Goal: Task Accomplishment & Management: Manage account settings

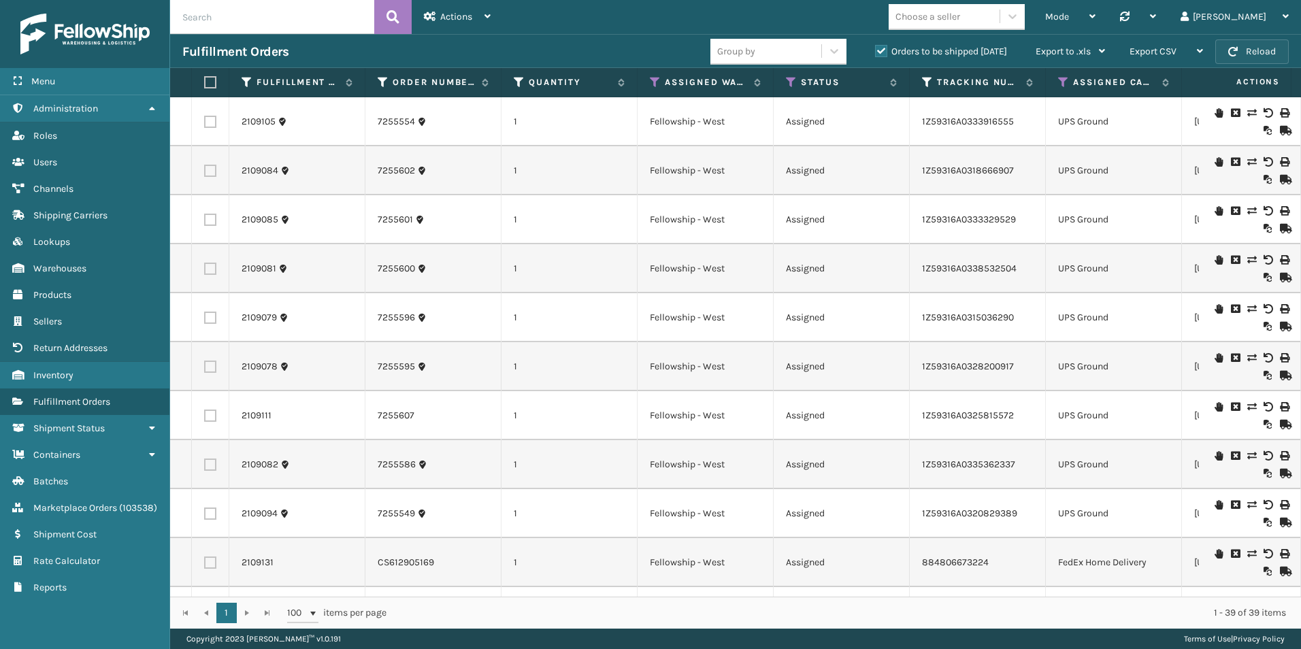
click at [1263, 54] on button "Reload" at bounding box center [1253, 51] width 74 height 25
click at [1239, 51] on button "Reload" at bounding box center [1253, 51] width 74 height 25
click at [790, 81] on icon at bounding box center [791, 82] width 11 height 12
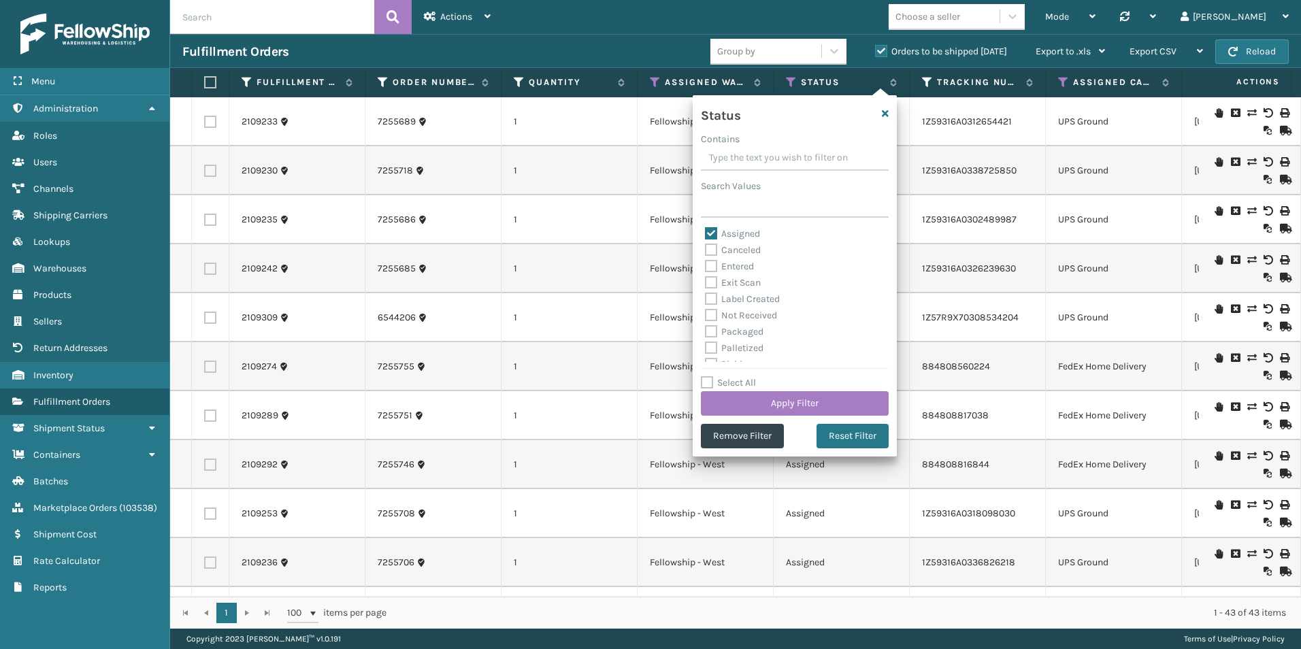
click at [707, 233] on label "Assigned" at bounding box center [732, 234] width 55 height 12
click at [706, 233] on input "Assigned" at bounding box center [705, 230] width 1 height 9
checkbox input "false"
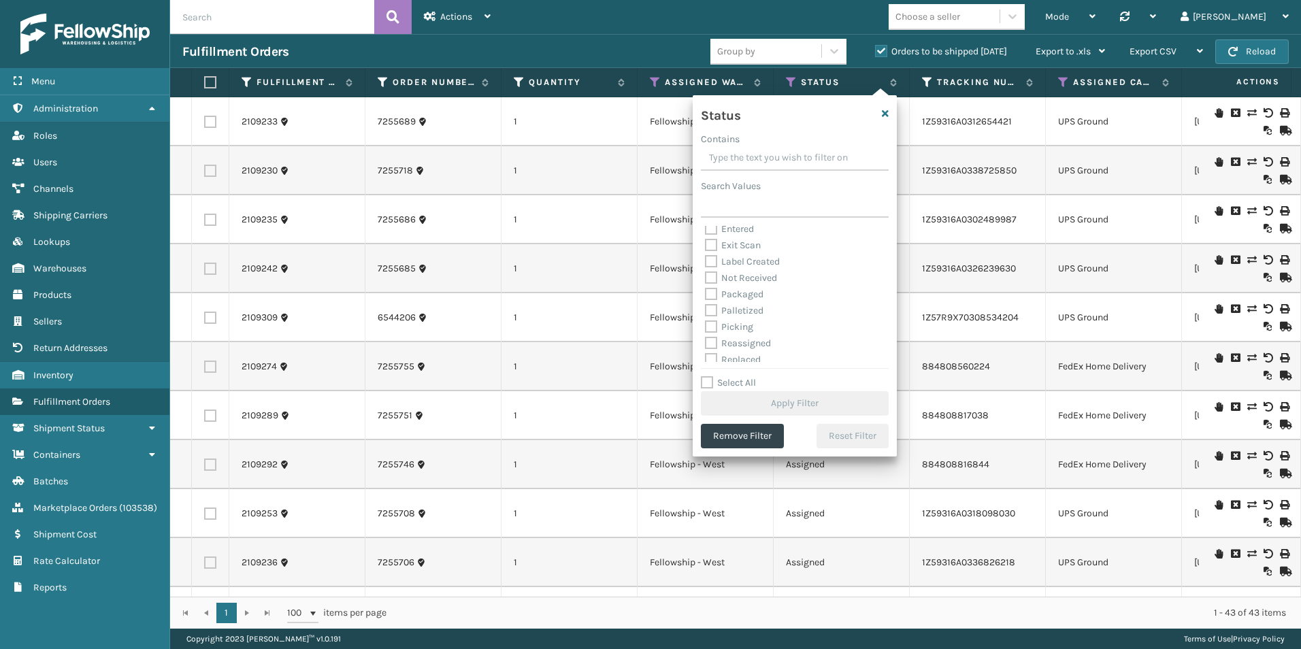
scroll to position [68, 0]
click at [716, 293] on label "Picking" at bounding box center [729, 297] width 48 height 12
click at [706, 293] on input "Picking" at bounding box center [705, 293] width 1 height 9
checkbox input "true"
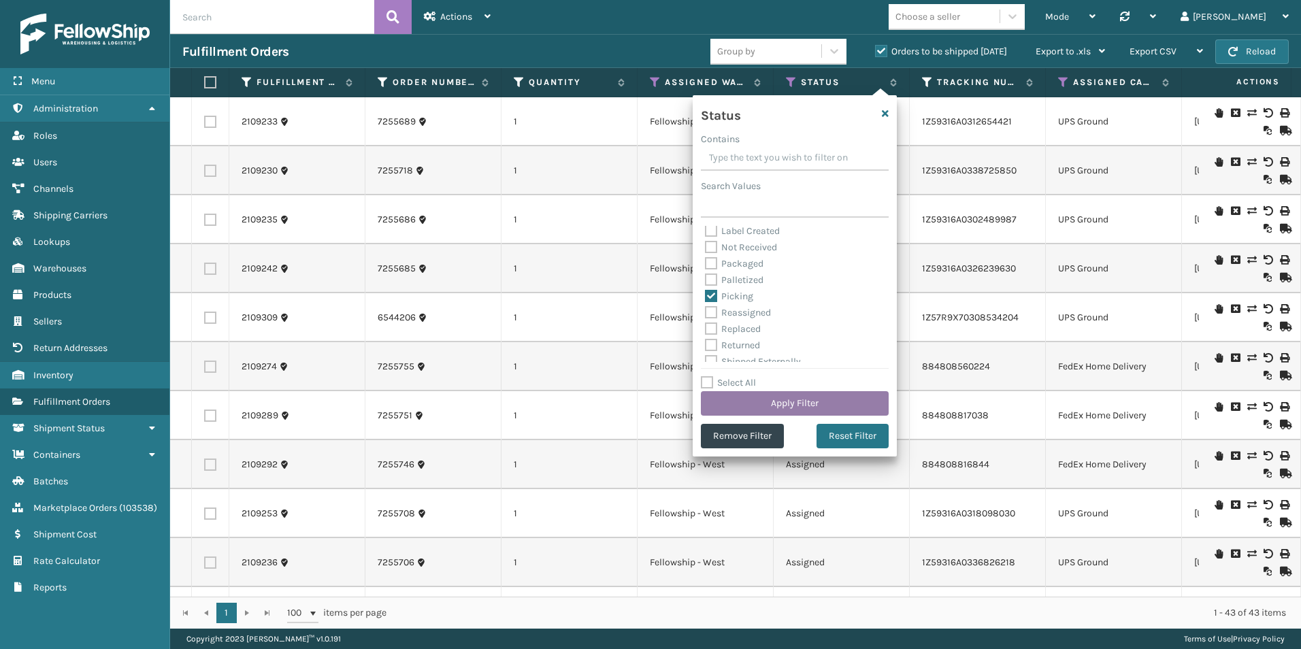
click at [782, 405] on button "Apply Filter" at bounding box center [795, 403] width 188 height 25
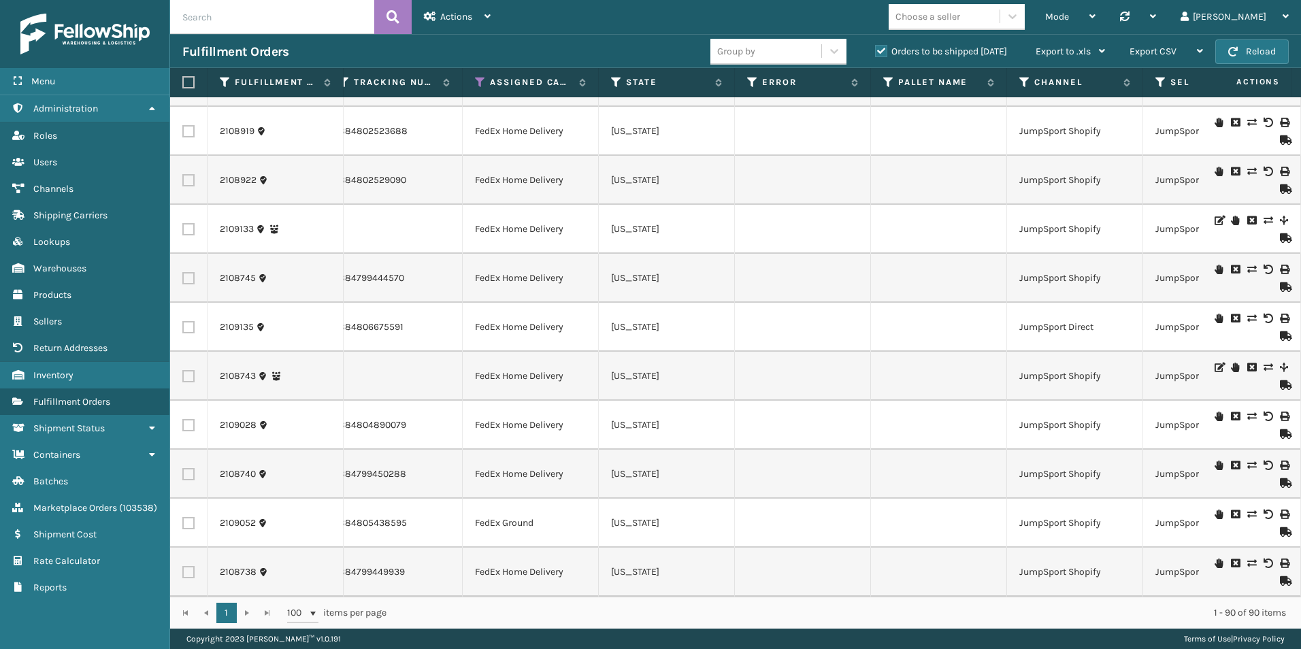
scroll to position [3995, 583]
click at [1226, 50] on button "Reload" at bounding box center [1253, 51] width 74 height 25
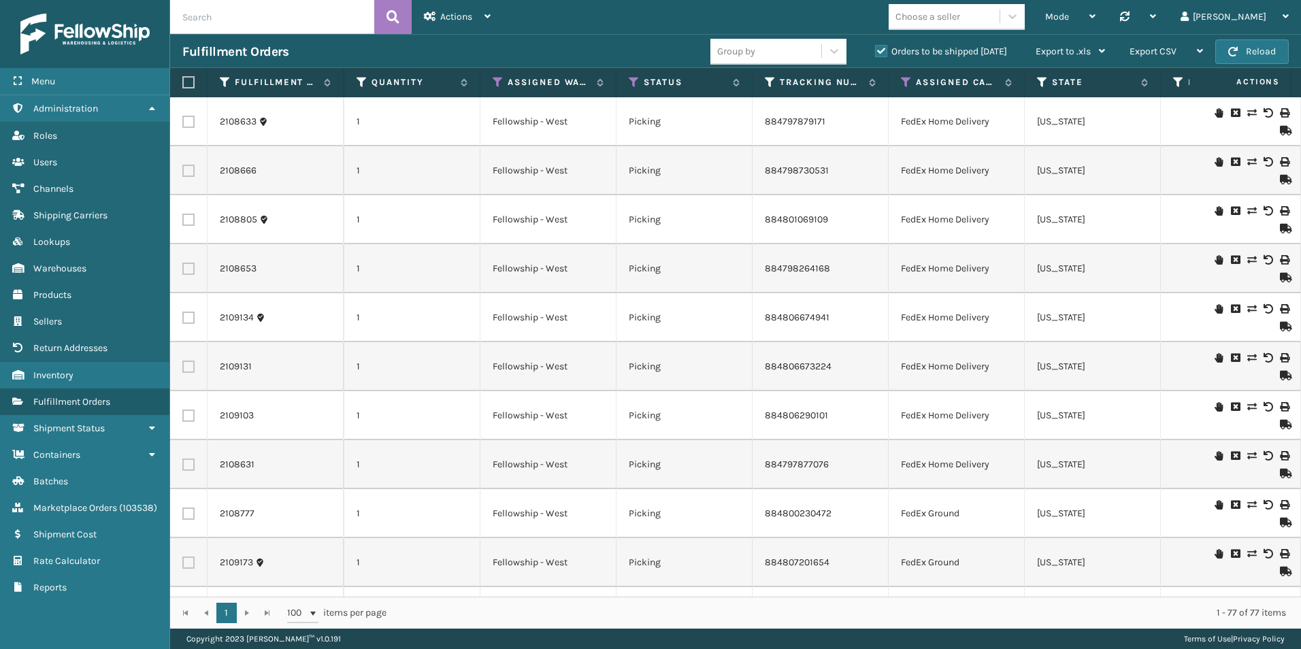
scroll to position [0, 137]
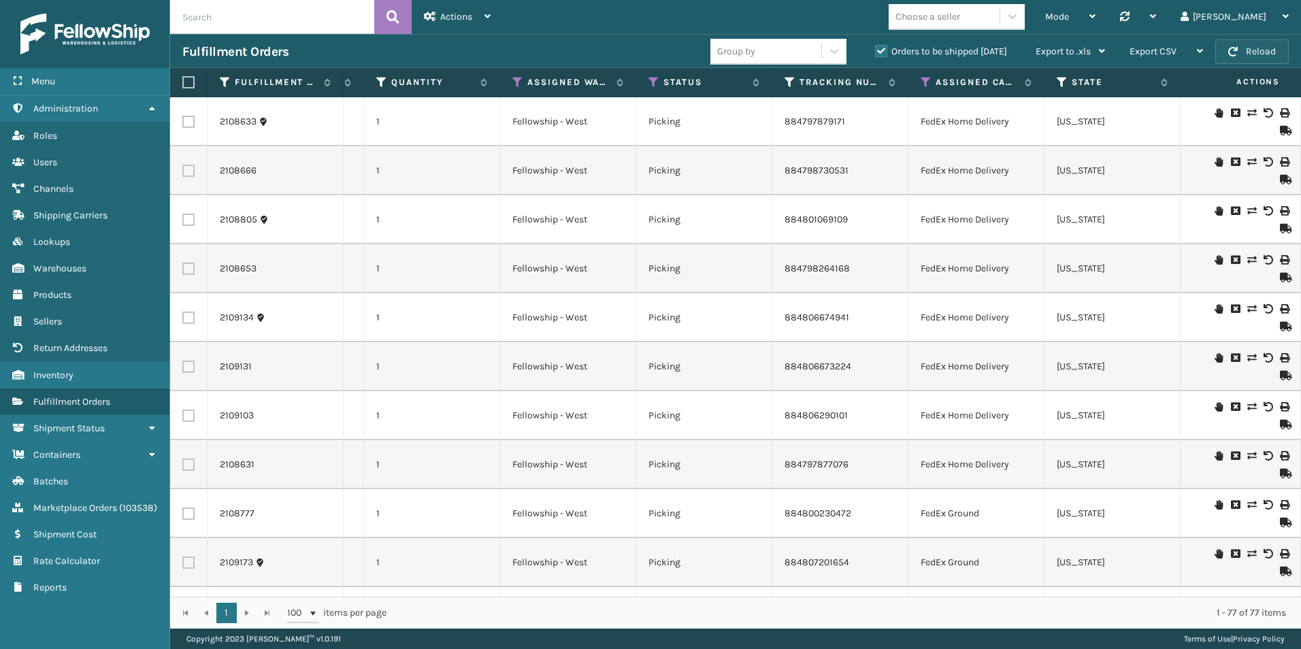
click at [1267, 50] on button "Reload" at bounding box center [1253, 51] width 74 height 25
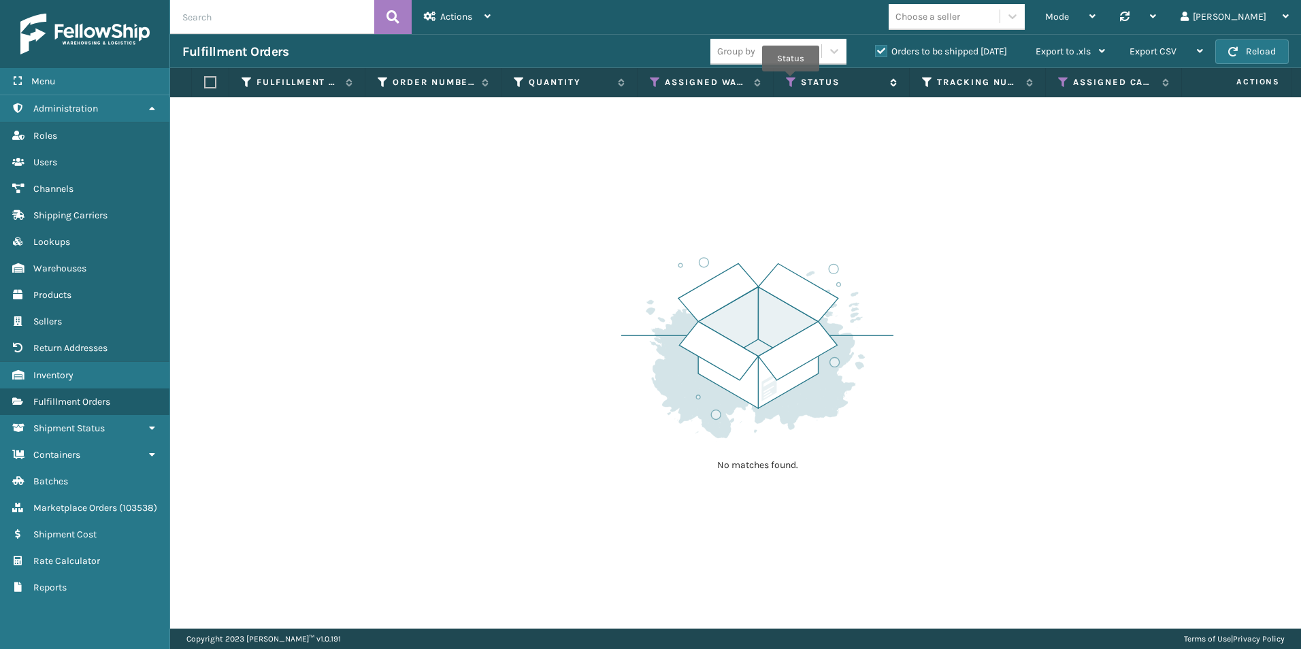
click at [791, 81] on icon at bounding box center [791, 82] width 11 height 12
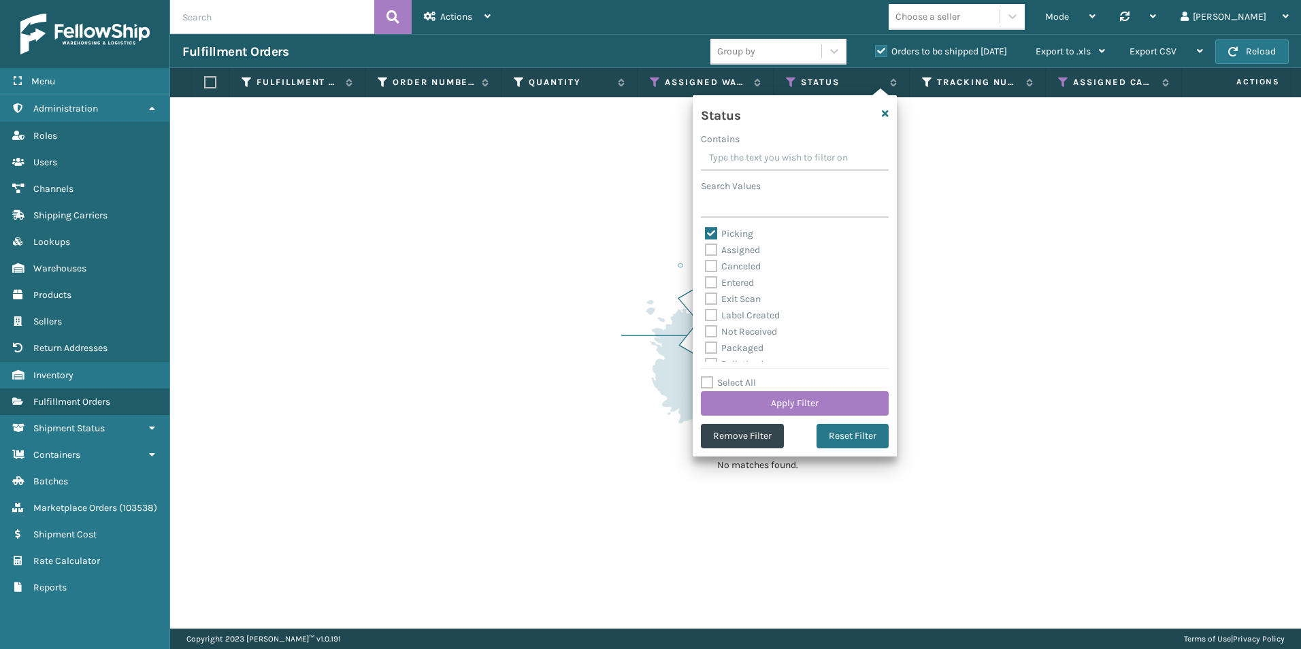
click at [713, 235] on label "Picking" at bounding box center [729, 234] width 48 height 12
click at [706, 235] on input "Picking" at bounding box center [705, 230] width 1 height 9
checkbox input "false"
click at [710, 248] on label "Assigned" at bounding box center [732, 250] width 55 height 12
click at [706, 248] on input "Assigned" at bounding box center [705, 246] width 1 height 9
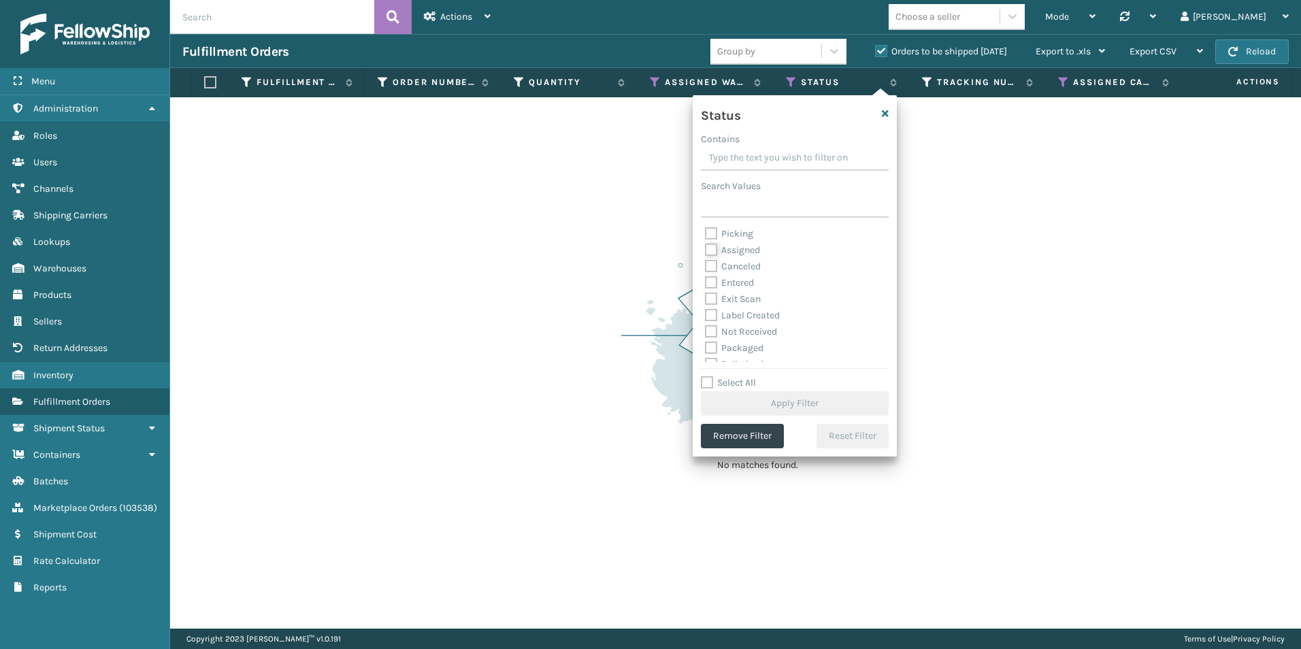
checkbox input "true"
click at [769, 397] on button "Apply Filter" at bounding box center [795, 403] width 188 height 25
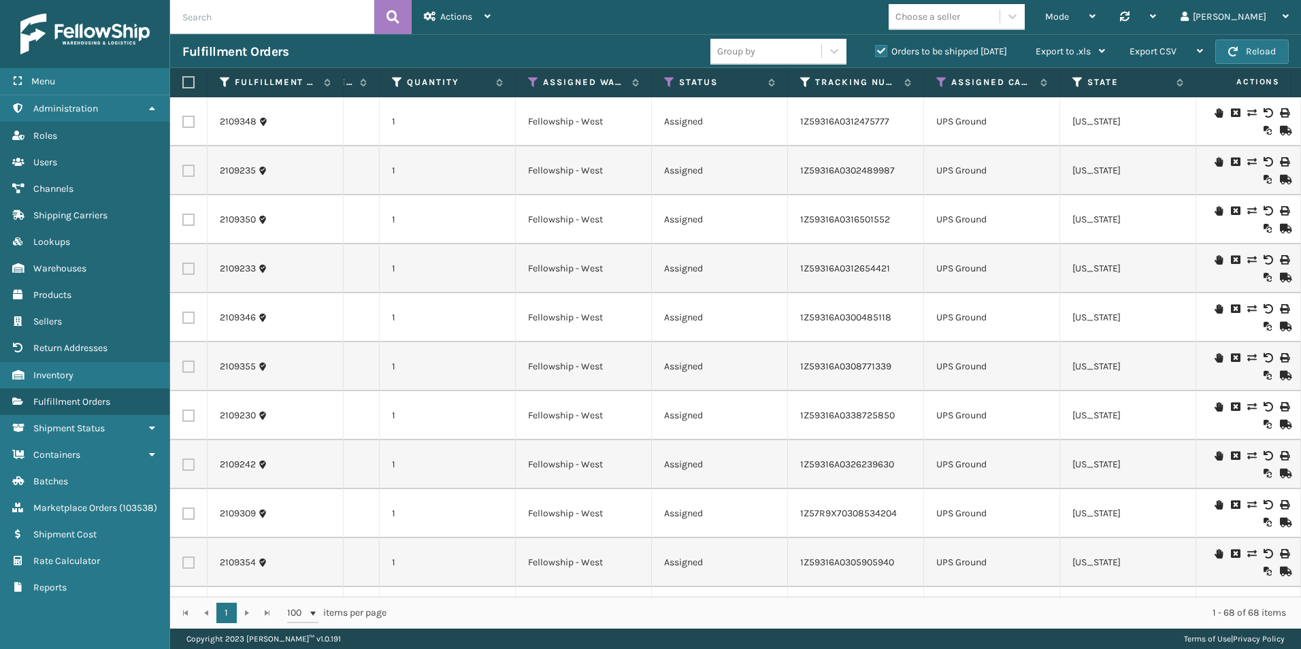
scroll to position [0, 0]
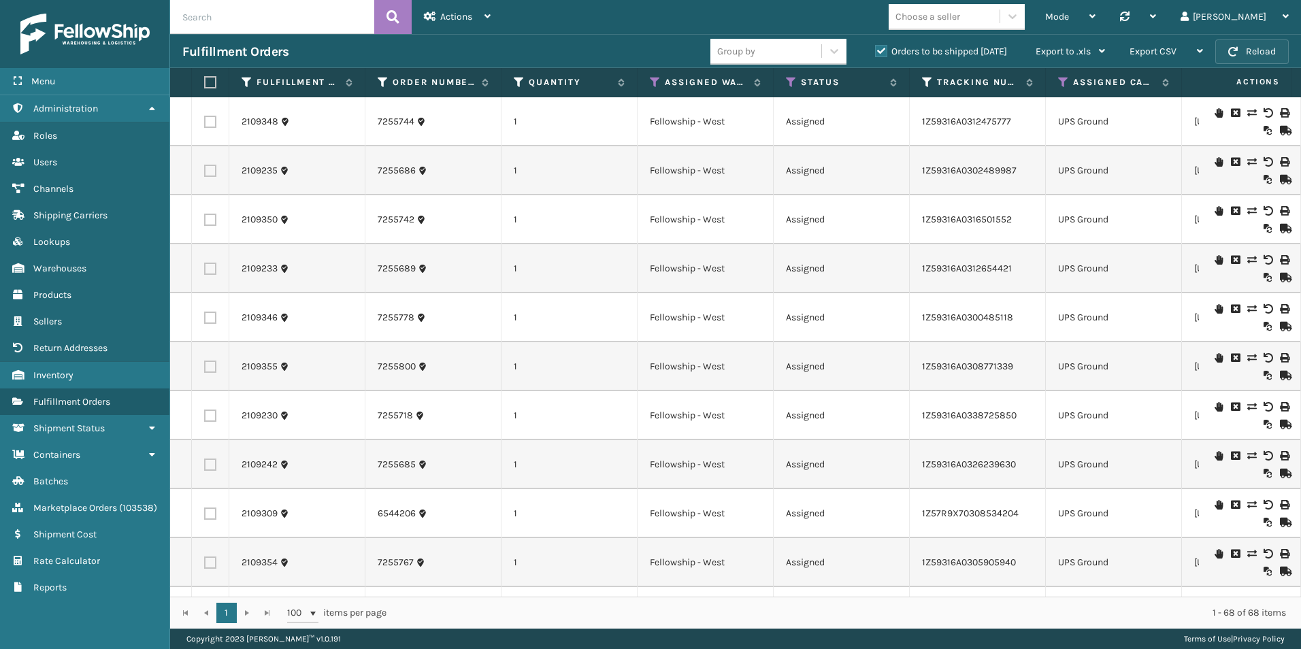
click at [1239, 51] on button "Reload" at bounding box center [1253, 51] width 74 height 25
click at [790, 79] on icon at bounding box center [791, 82] width 11 height 12
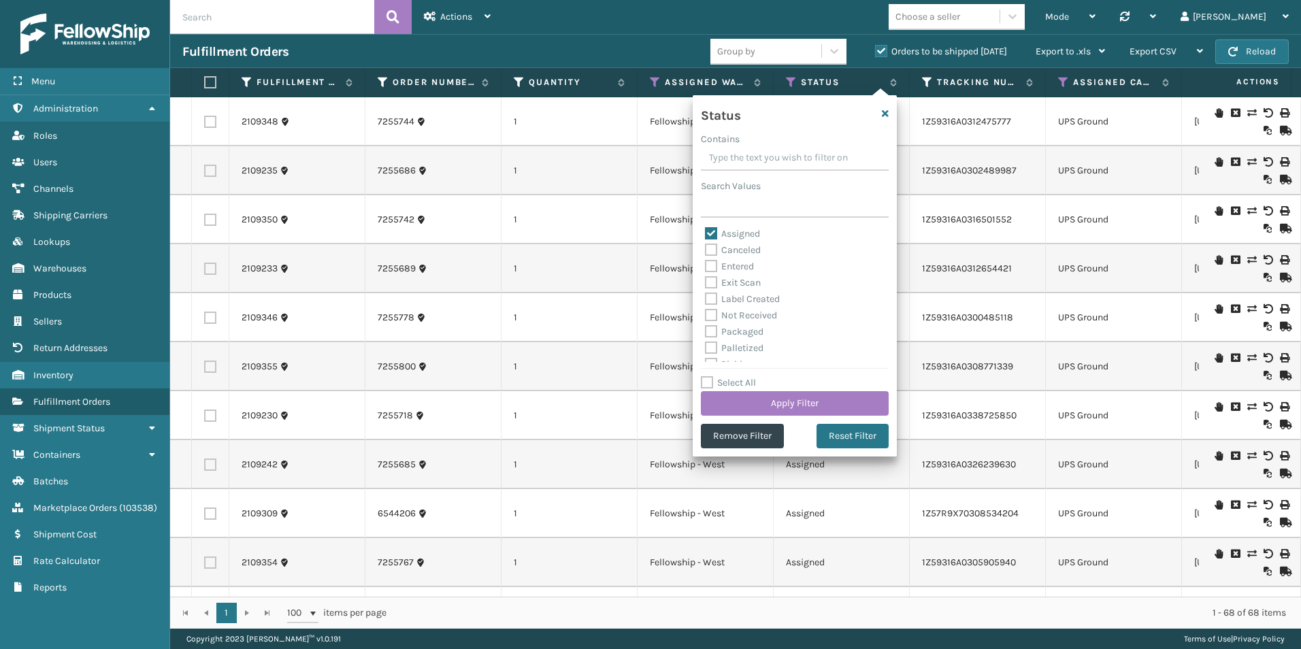
click at [709, 237] on label "Assigned" at bounding box center [732, 234] width 55 height 12
click at [706, 235] on input "Assigned" at bounding box center [705, 230] width 1 height 9
checkbox input "false"
click at [713, 347] on label "Palletized" at bounding box center [734, 348] width 59 height 12
click at [706, 347] on input "Palletized" at bounding box center [705, 344] width 1 height 9
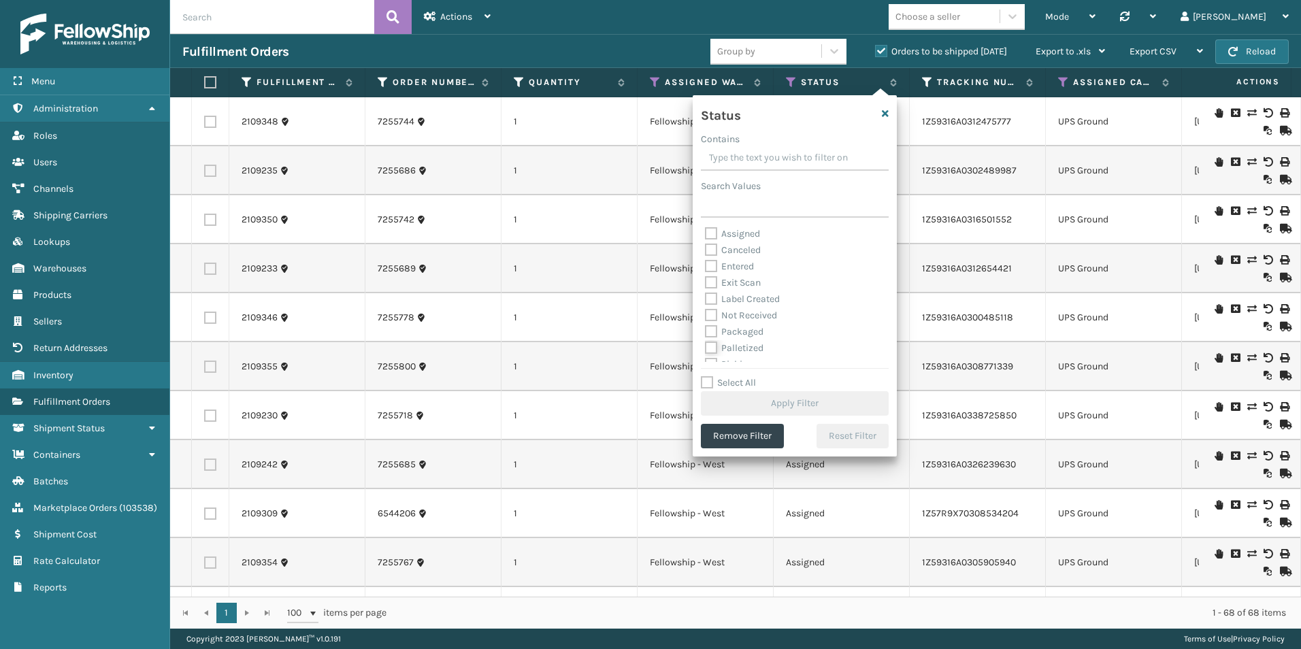
checkbox input "true"
click at [778, 402] on button "Apply Filter" at bounding box center [795, 403] width 188 height 25
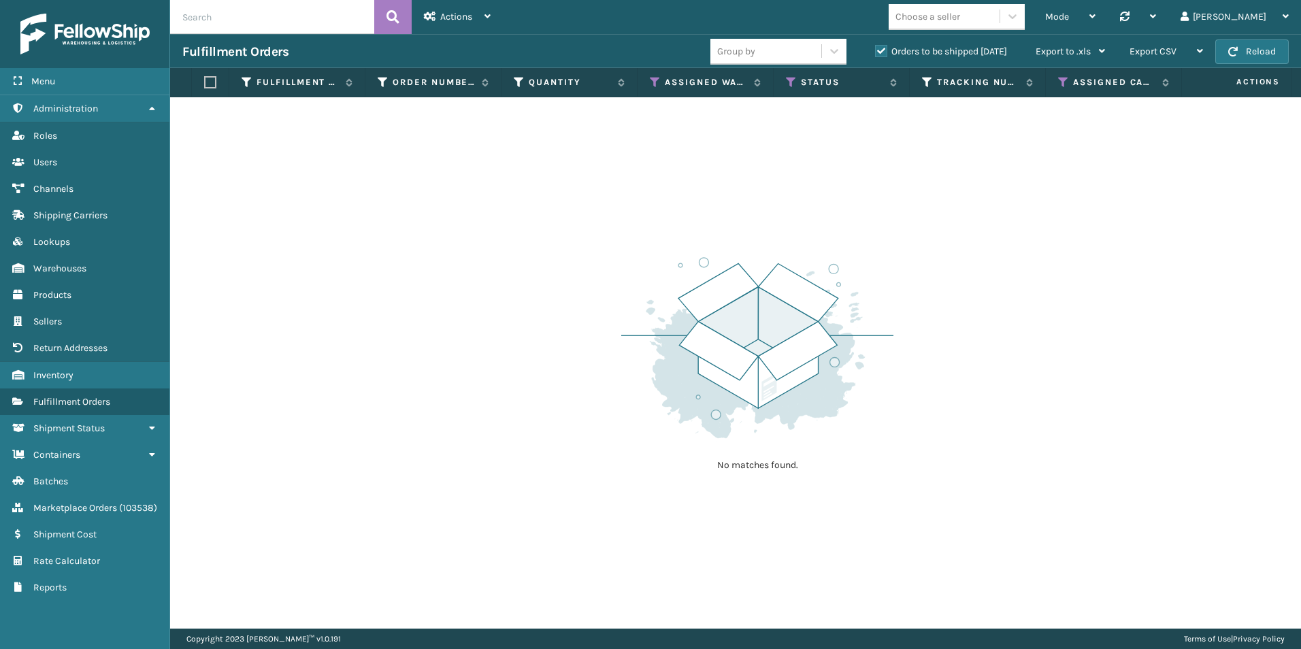
click at [885, 50] on label "Orders to be shipped [DATE]" at bounding box center [941, 52] width 132 height 12
click at [876, 50] on input "Orders to be shipped [DATE]" at bounding box center [875, 48] width 1 height 9
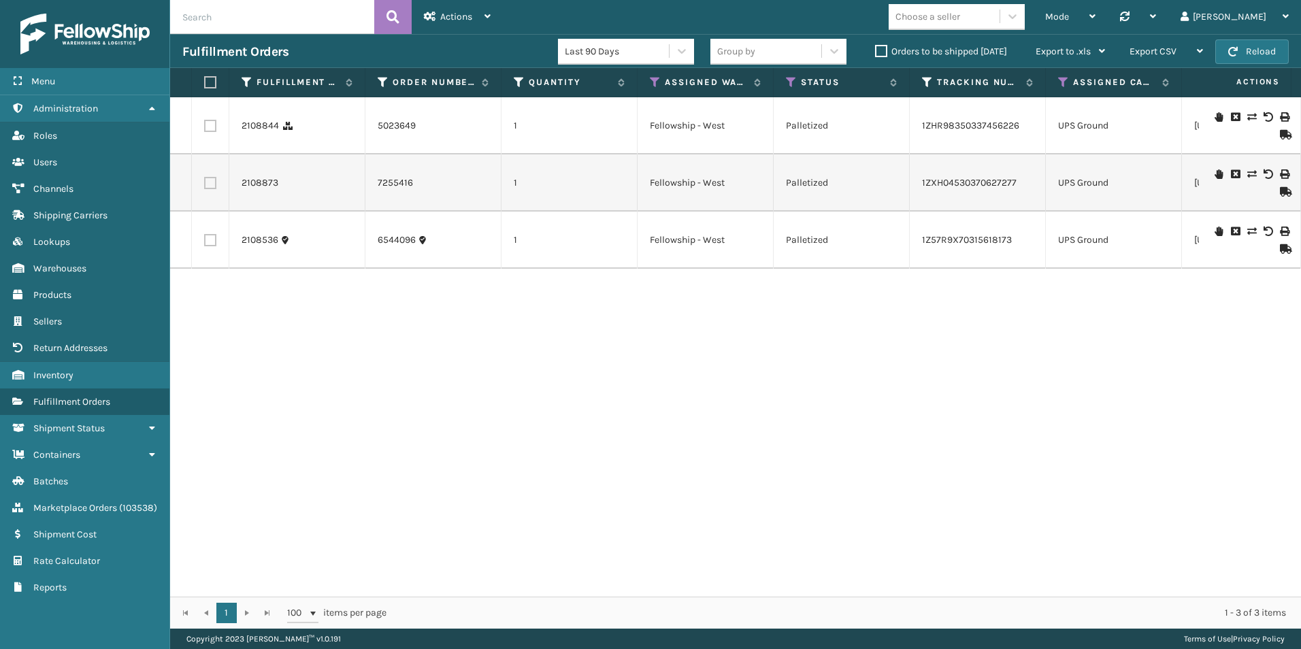
drag, startPoint x: 208, startPoint y: 82, endPoint x: 334, endPoint y: 73, distance: 125.6
click at [209, 82] on label at bounding box center [208, 82] width 8 height 12
click at [205, 82] on input "checkbox" at bounding box center [204, 82] width 1 height 9
checkbox input "true"
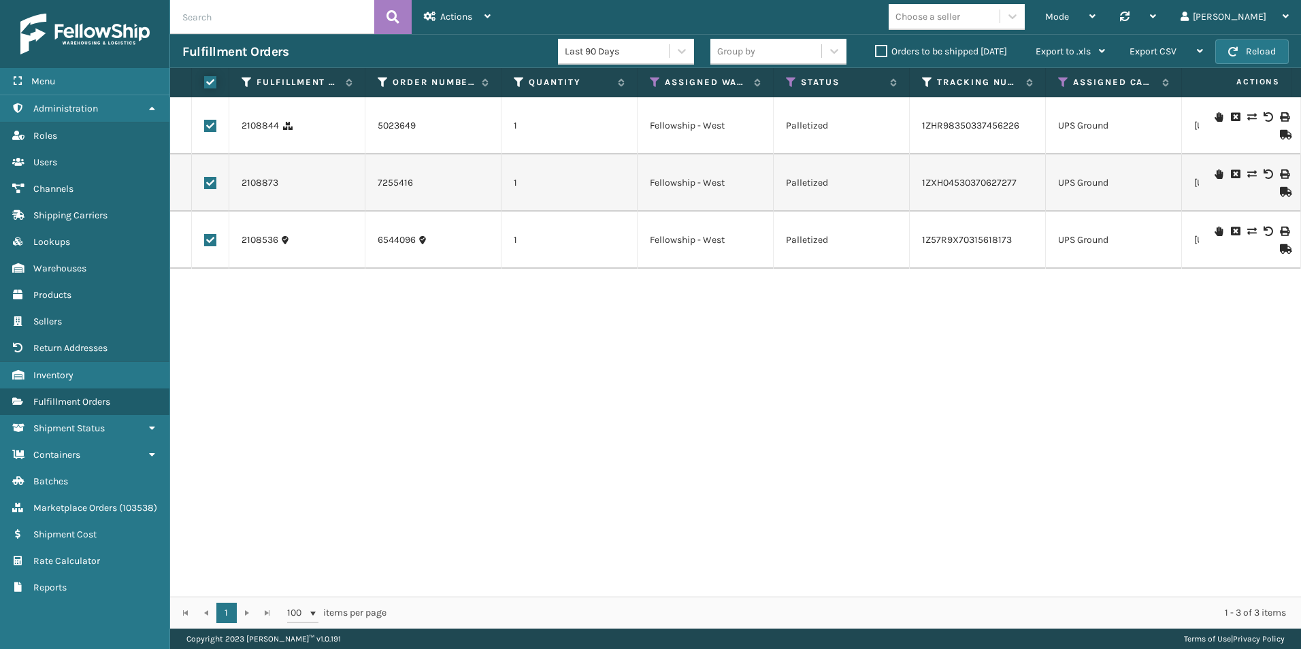
checkbox input "true"
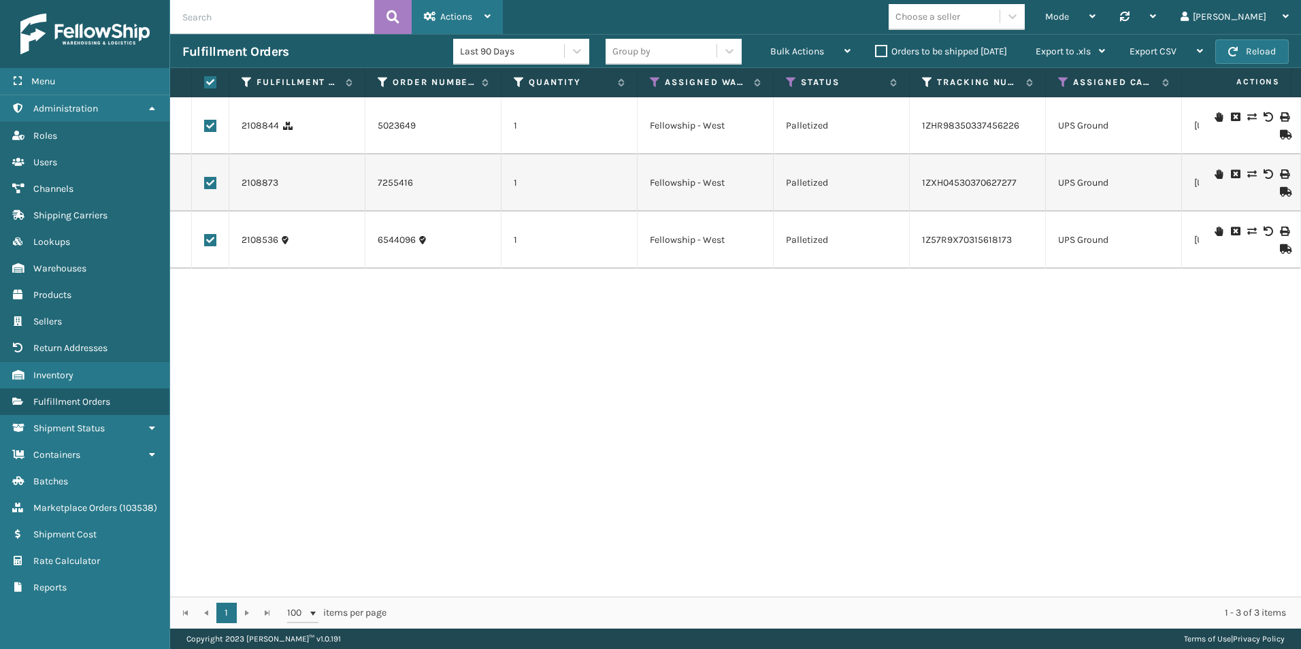
click at [487, 18] on icon at bounding box center [488, 17] width 6 height 10
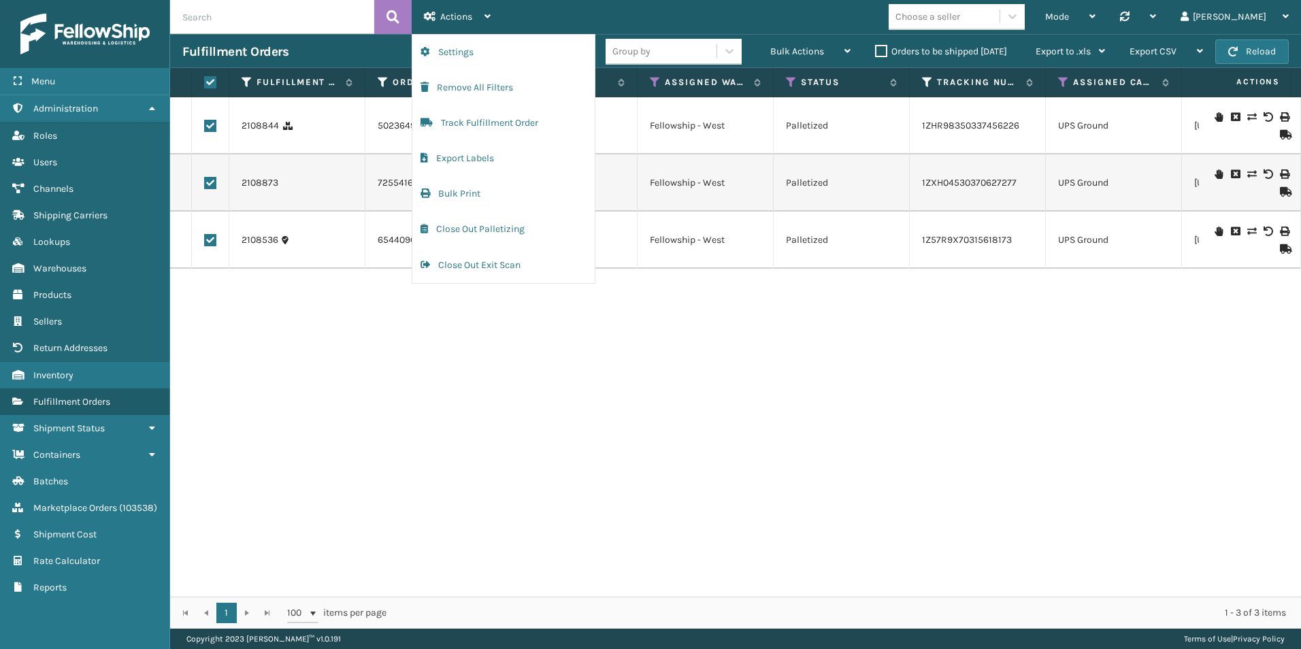
drag, startPoint x: 811, startPoint y: 482, endPoint x: 849, endPoint y: 213, distance: 271.5
click at [815, 472] on div "2108844 5023649 1 Fellowship - [GEOGRAPHIC_DATA] 1ZHR98350337456226 UPS Ground …" at bounding box center [735, 347] width 1131 height 500
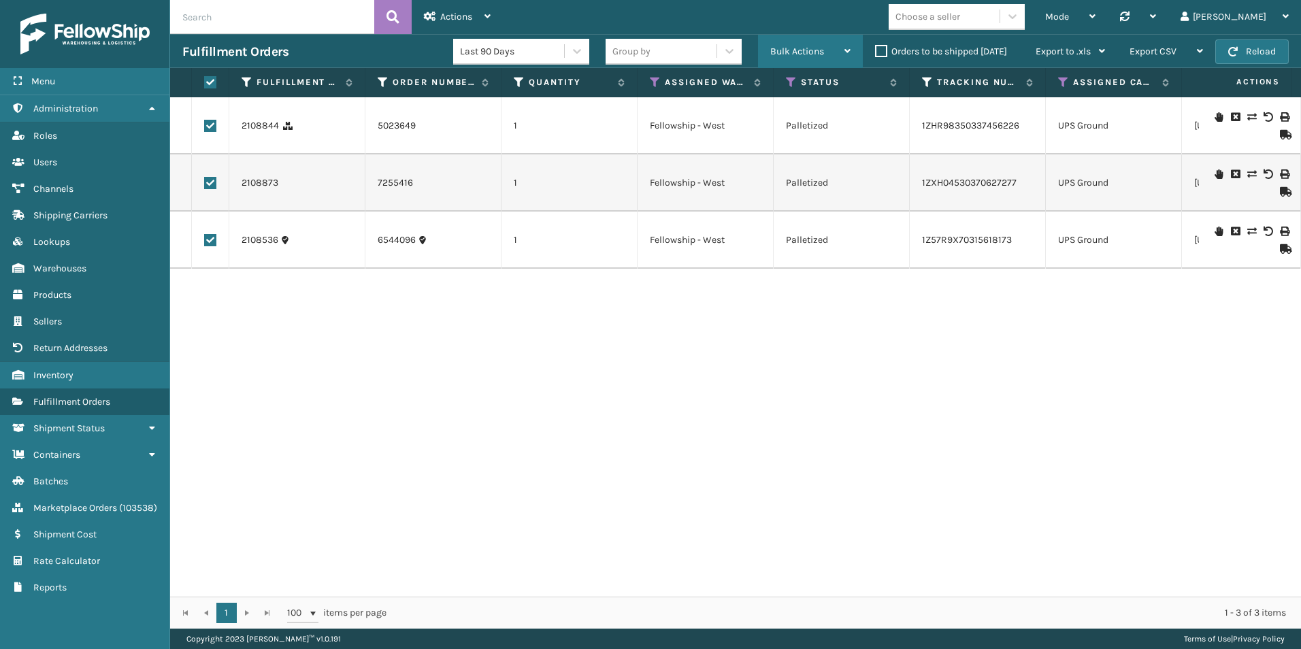
click at [812, 51] on span "Bulk Actions" at bounding box center [797, 52] width 54 height 12
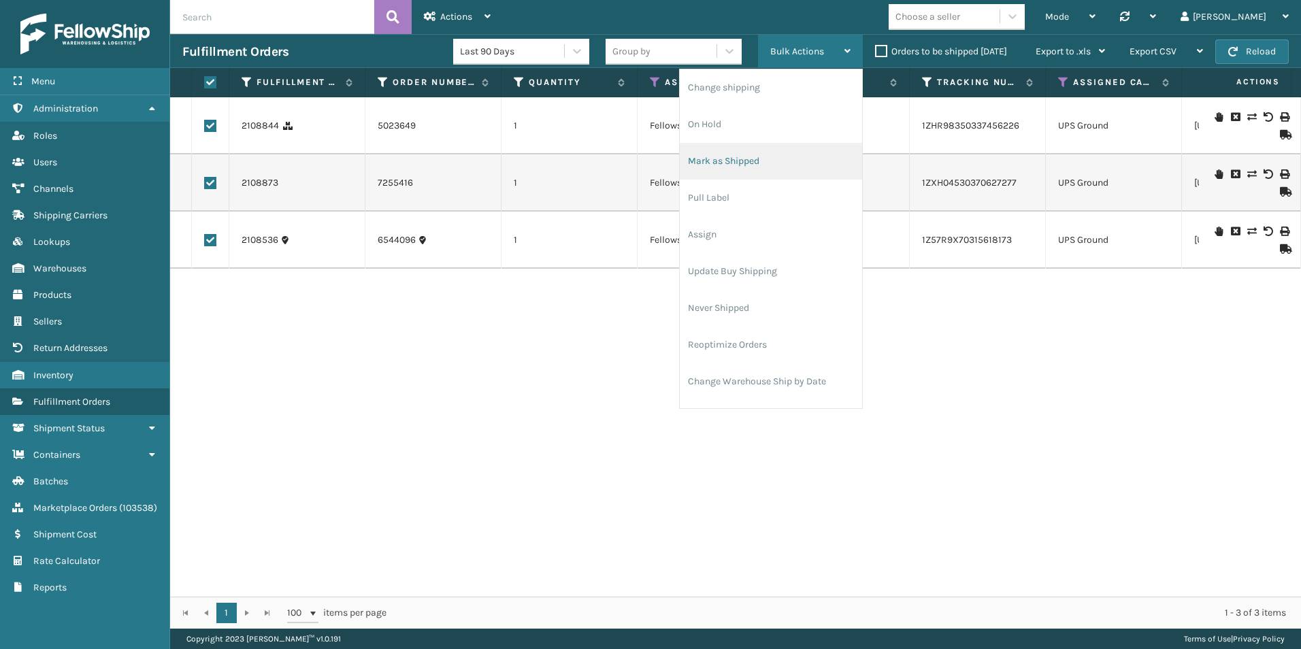
click at [746, 161] on li "Mark as Shipped" at bounding box center [771, 161] width 182 height 37
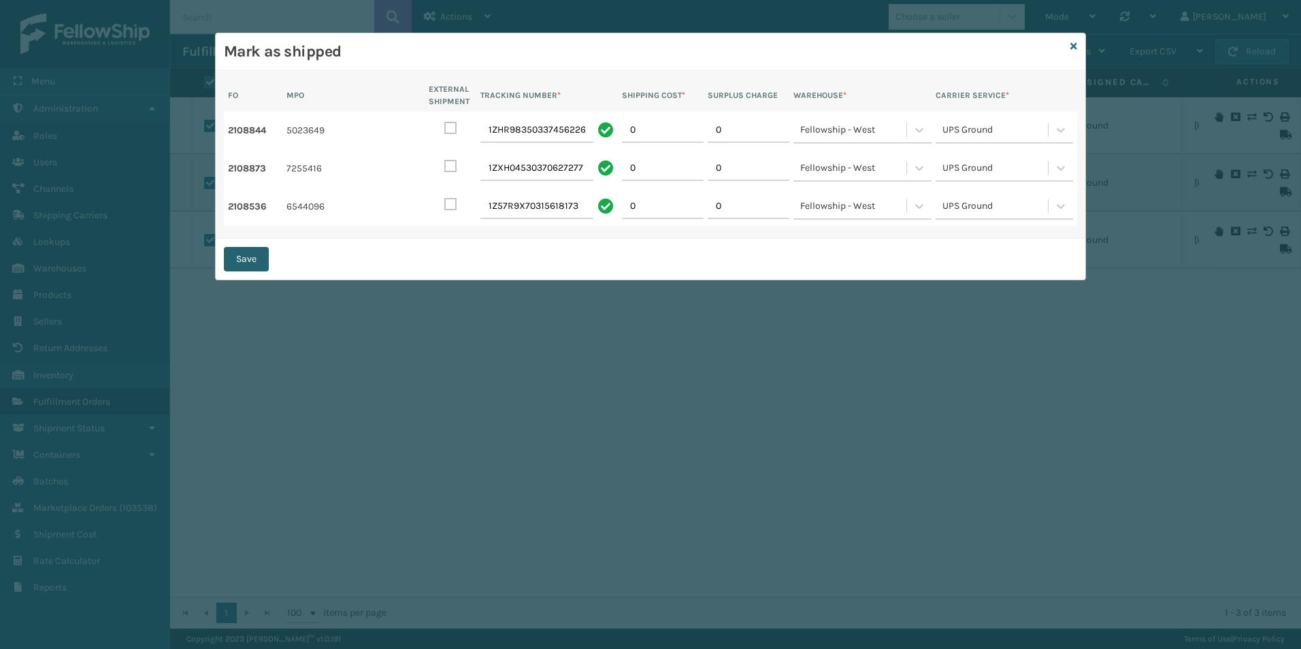
click at [255, 257] on button "Save" at bounding box center [246, 259] width 45 height 25
checkbox input "false"
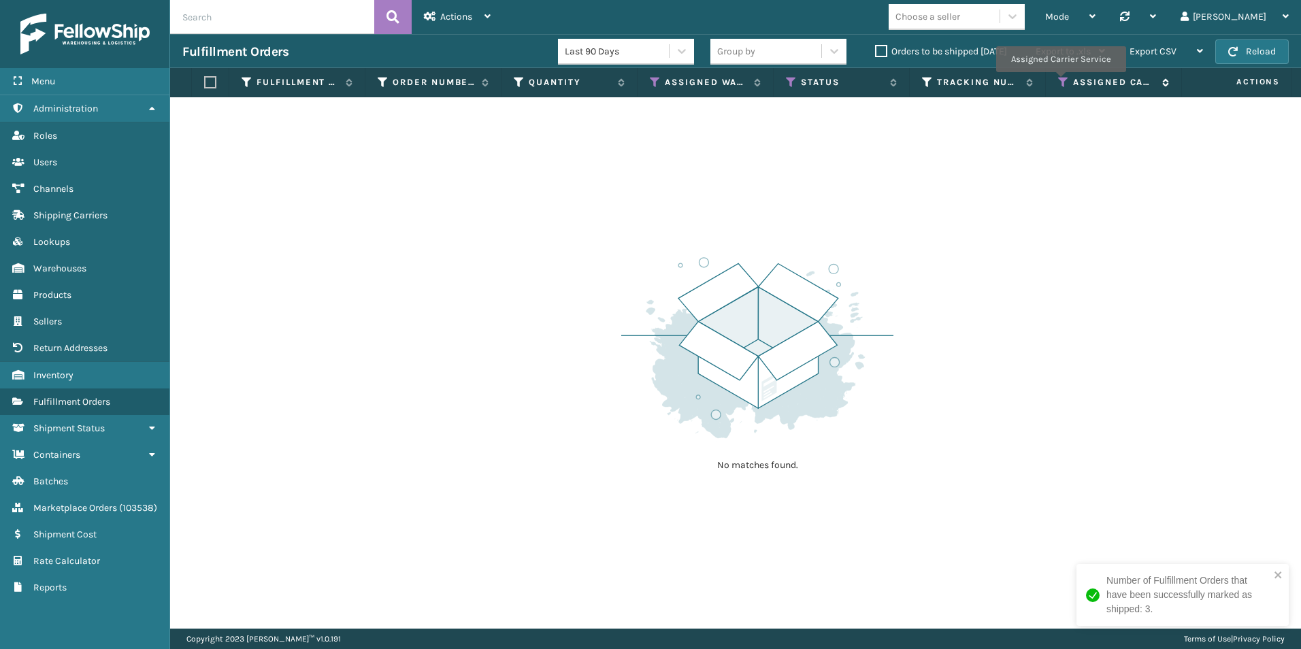
click at [1063, 78] on icon at bounding box center [1063, 82] width 11 height 12
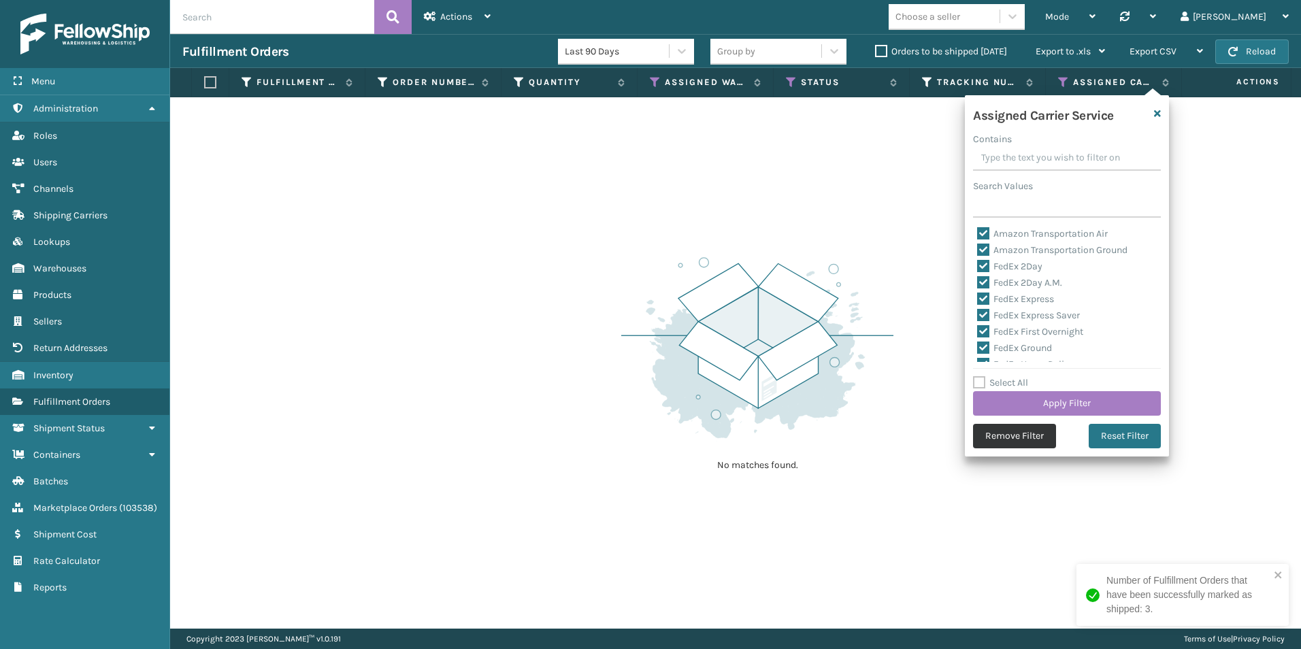
click at [1020, 432] on button "Remove Filter" at bounding box center [1014, 436] width 83 height 25
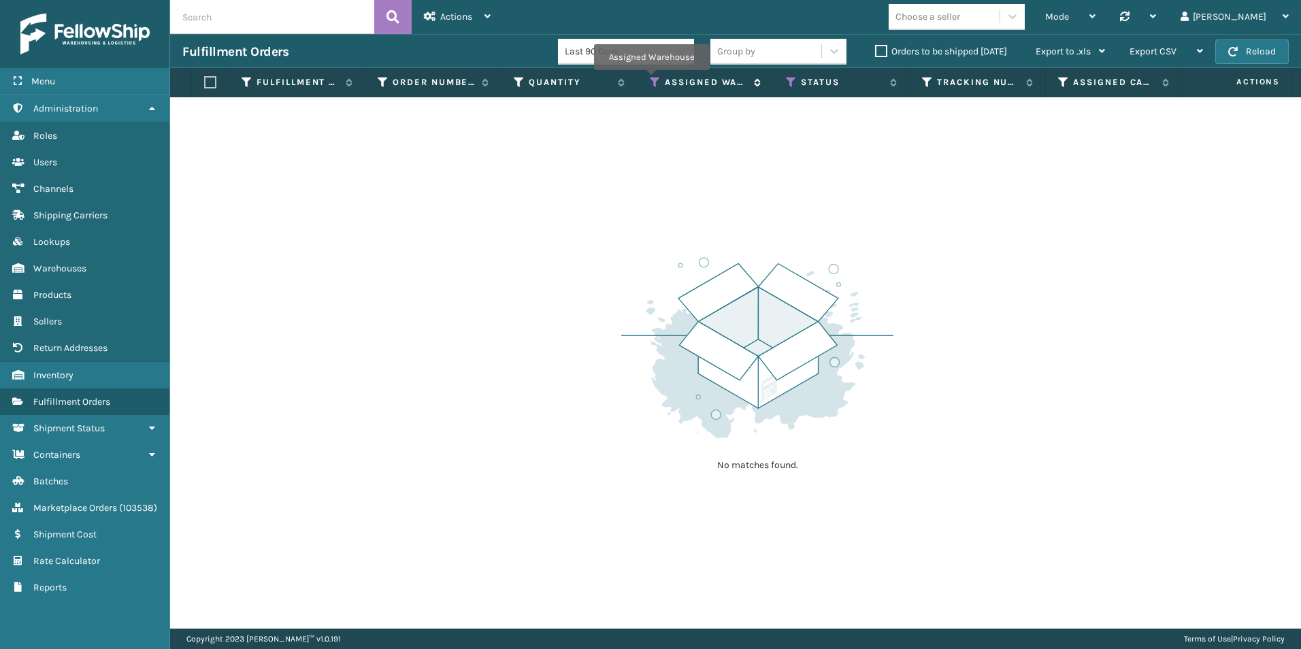
click at [651, 80] on icon at bounding box center [655, 82] width 11 height 12
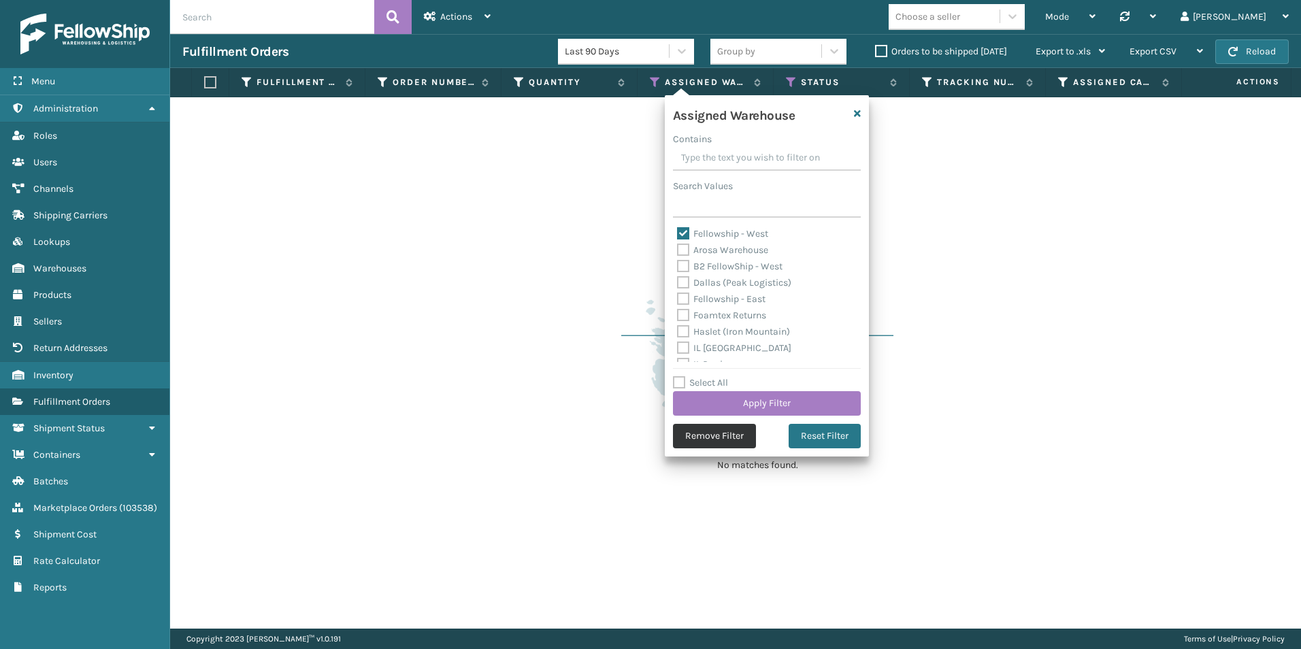
click at [709, 432] on button "Remove Filter" at bounding box center [714, 436] width 83 height 25
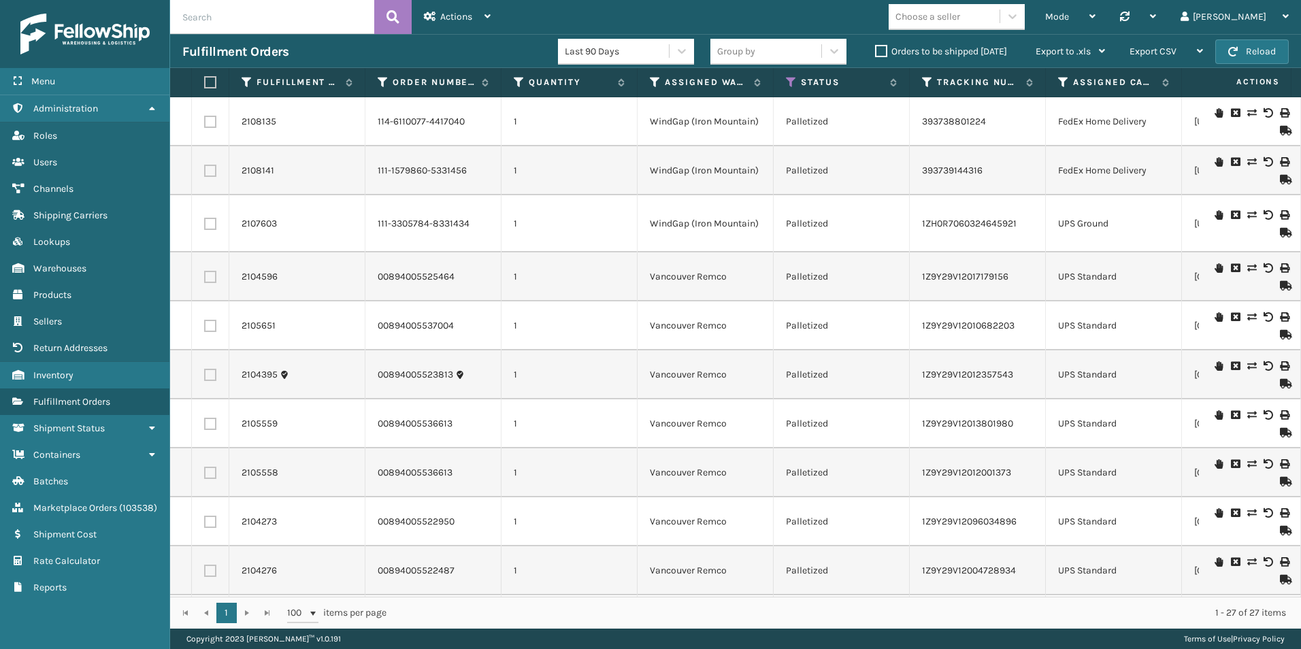
drag, startPoint x: 213, startPoint y: 222, endPoint x: 215, endPoint y: 199, distance: 23.2
click at [213, 221] on label at bounding box center [210, 224] width 12 height 12
click at [205, 221] on input "checkbox" at bounding box center [204, 222] width 1 height 9
checkbox input "true"
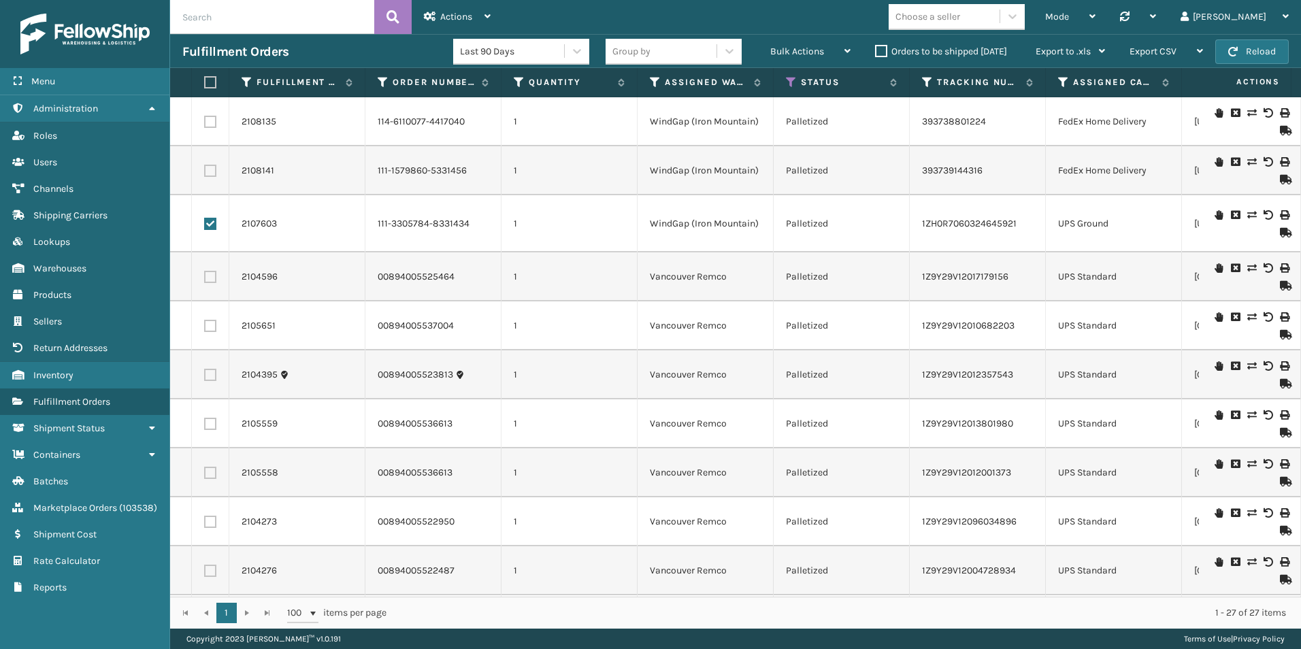
click at [211, 169] on label at bounding box center [210, 171] width 12 height 12
click at [205, 169] on input "checkbox" at bounding box center [204, 169] width 1 height 9
checkbox input "true"
click at [208, 121] on label at bounding box center [210, 122] width 12 height 12
click at [205, 121] on input "checkbox" at bounding box center [204, 120] width 1 height 9
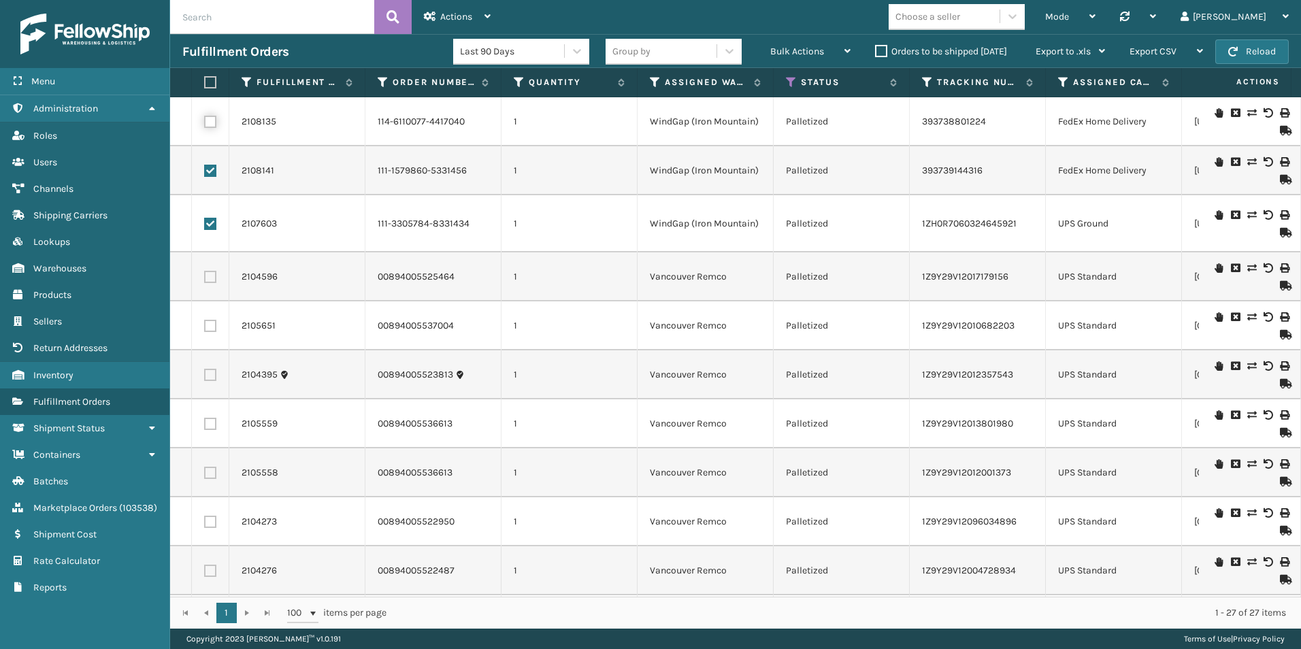
checkbox input "true"
click at [881, 50] on label "Orders to be shipped [DATE]" at bounding box center [941, 52] width 132 height 12
click at [876, 50] on input "Orders to be shipped [DATE]" at bounding box center [875, 48] width 1 height 9
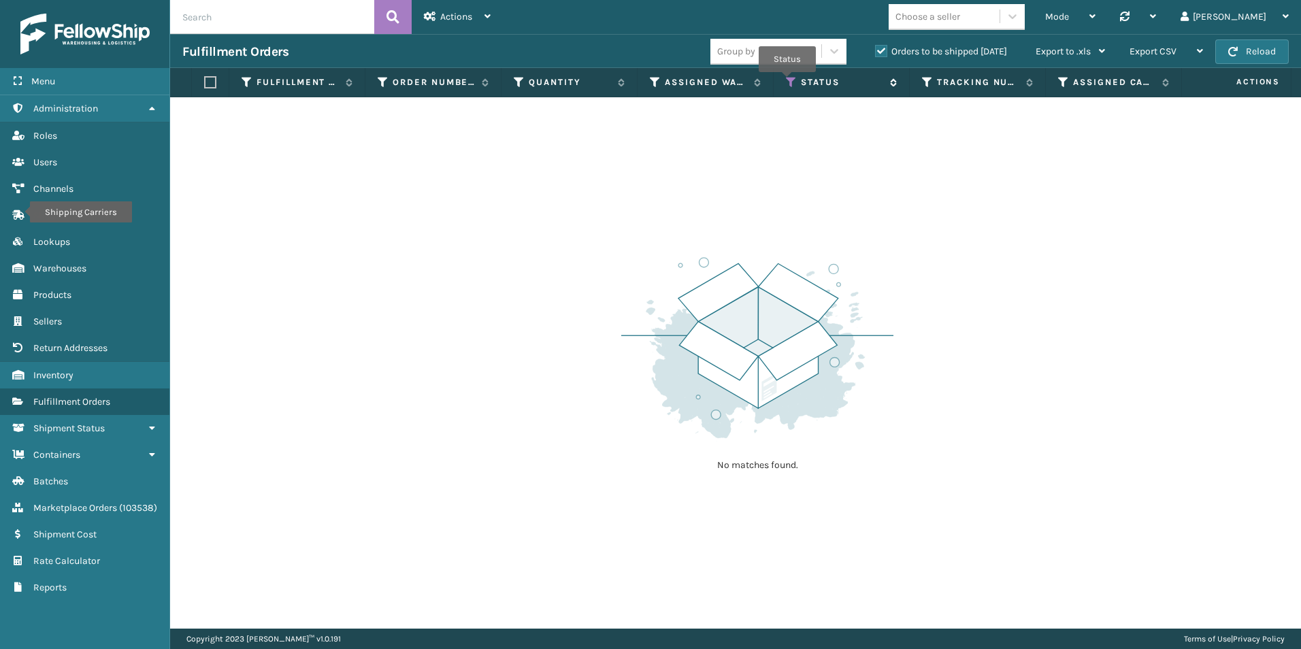
click at [788, 82] on icon at bounding box center [791, 82] width 11 height 12
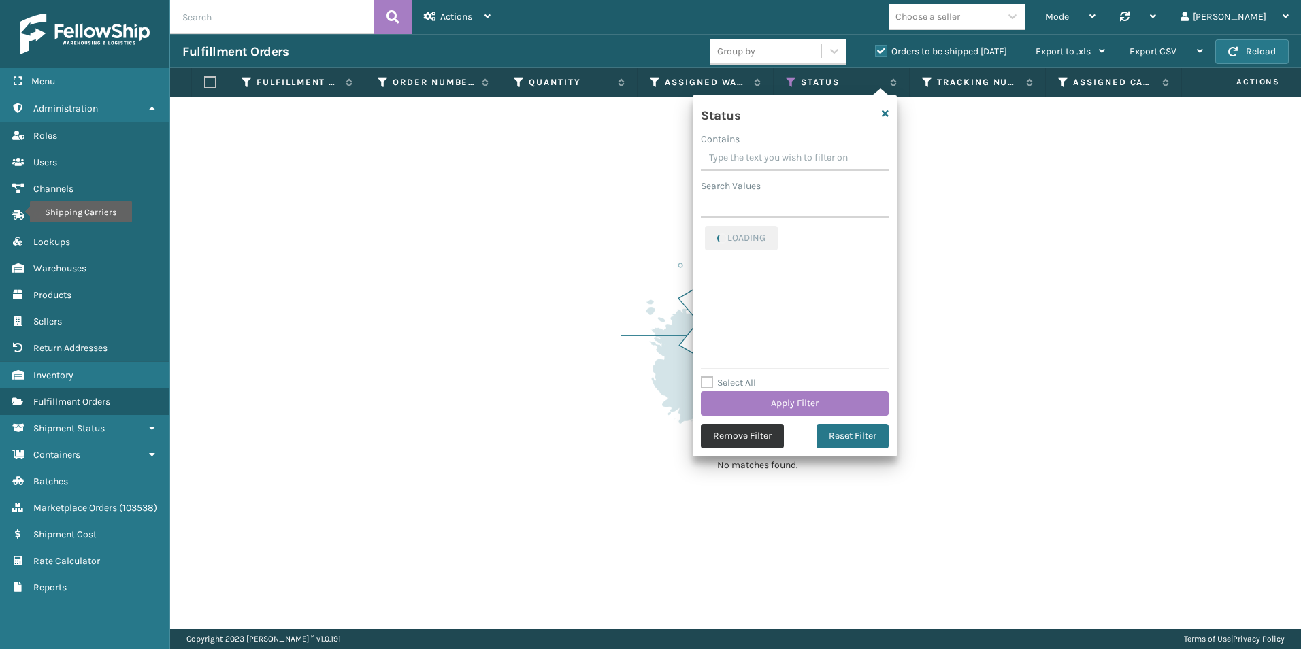
click at [732, 442] on button "Remove Filter" at bounding box center [742, 436] width 83 height 25
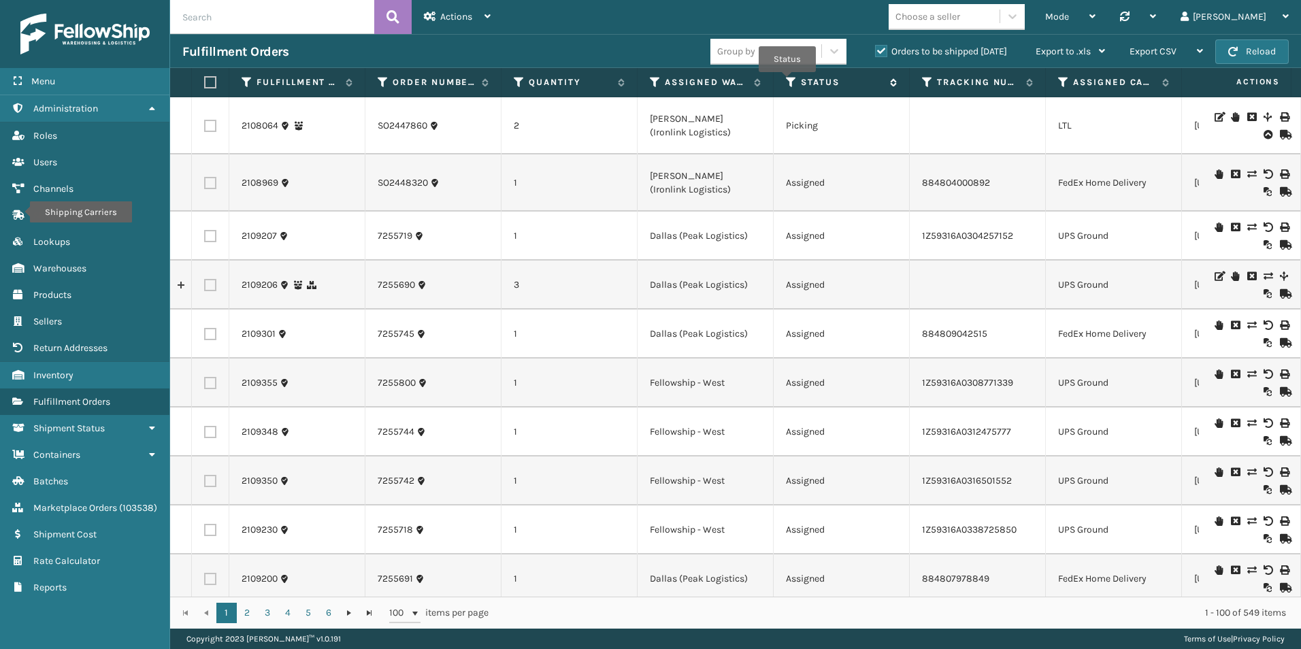
click at [788, 82] on icon at bounding box center [791, 82] width 11 height 12
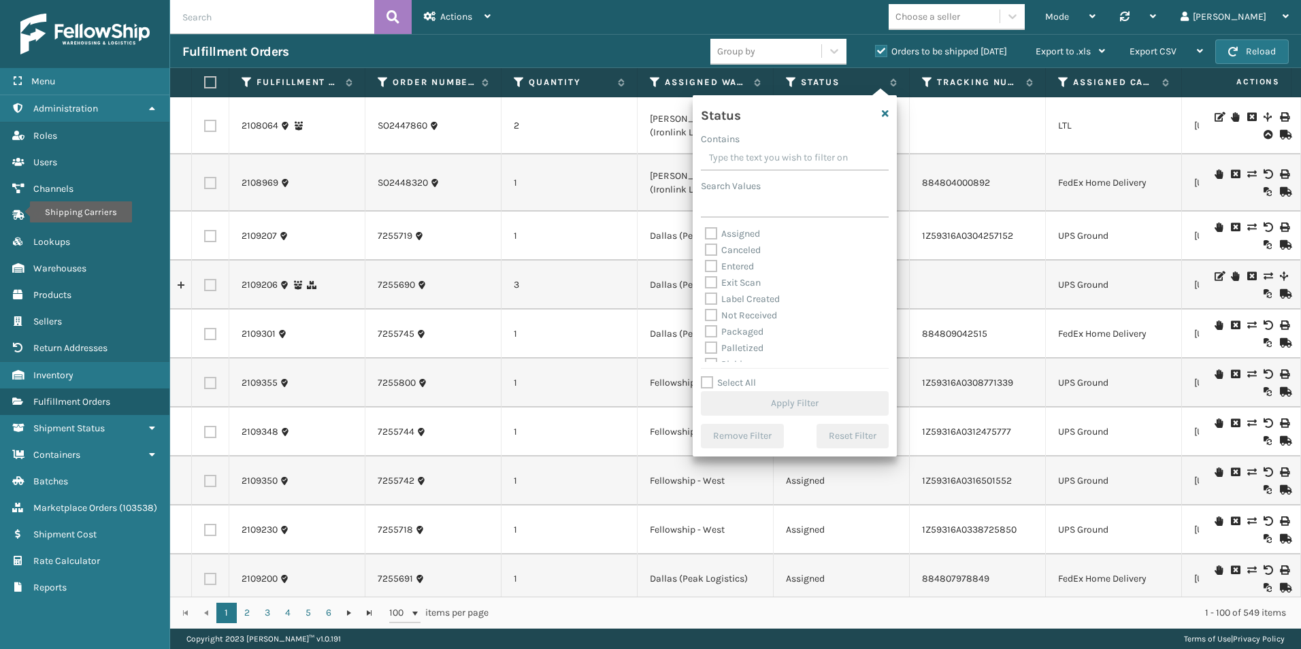
click at [708, 233] on label "Assigned" at bounding box center [732, 234] width 55 height 12
click at [706, 233] on input "Assigned" at bounding box center [705, 230] width 1 height 9
checkbox input "true"
click at [710, 295] on label "Picking" at bounding box center [729, 297] width 48 height 12
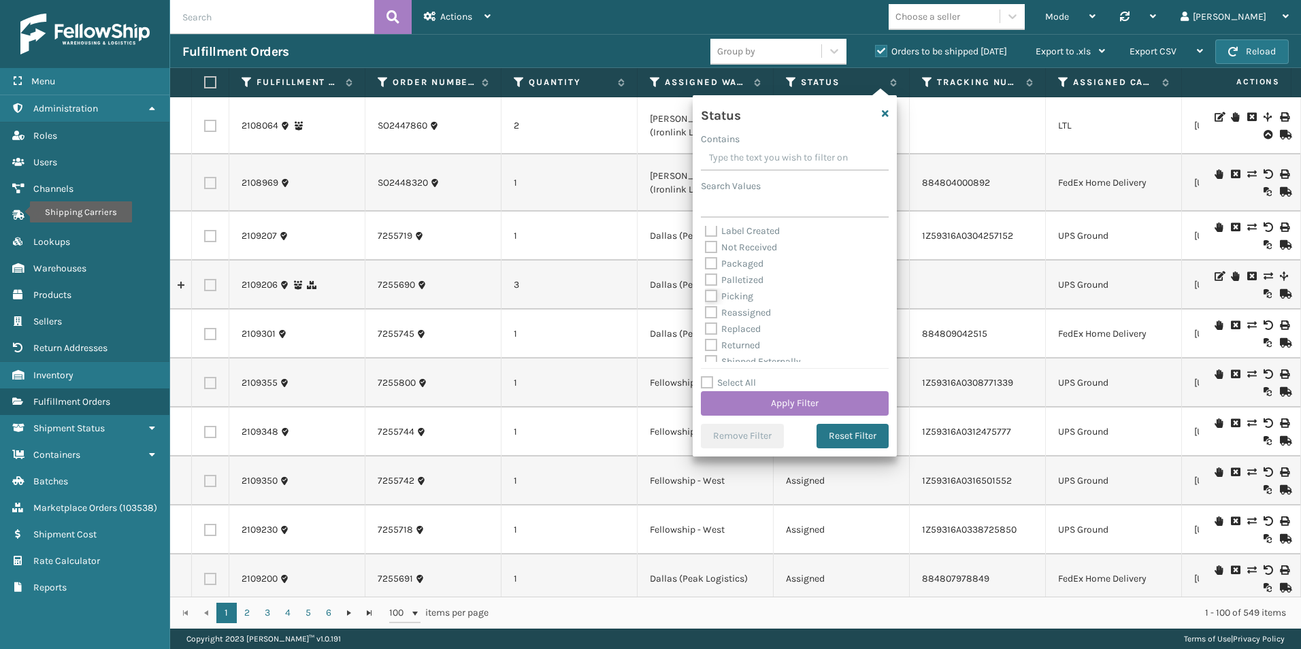
click at [706, 295] on input "Picking" at bounding box center [705, 293] width 1 height 9
checkbox input "true"
click at [714, 236] on label "Assigned" at bounding box center [732, 234] width 55 height 12
click at [706, 235] on input "Assigned" at bounding box center [705, 230] width 1 height 9
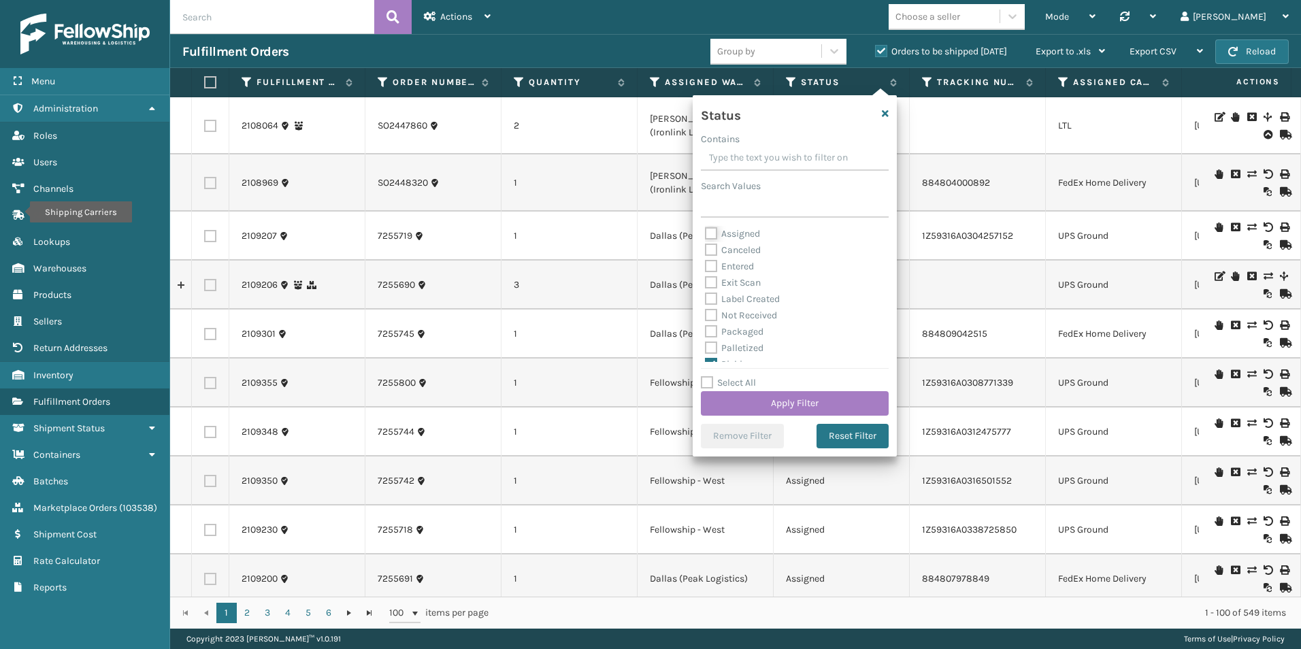
checkbox input "false"
click at [799, 402] on button "Apply Filter" at bounding box center [795, 403] width 188 height 25
